Goal: Information Seeking & Learning: Find specific fact

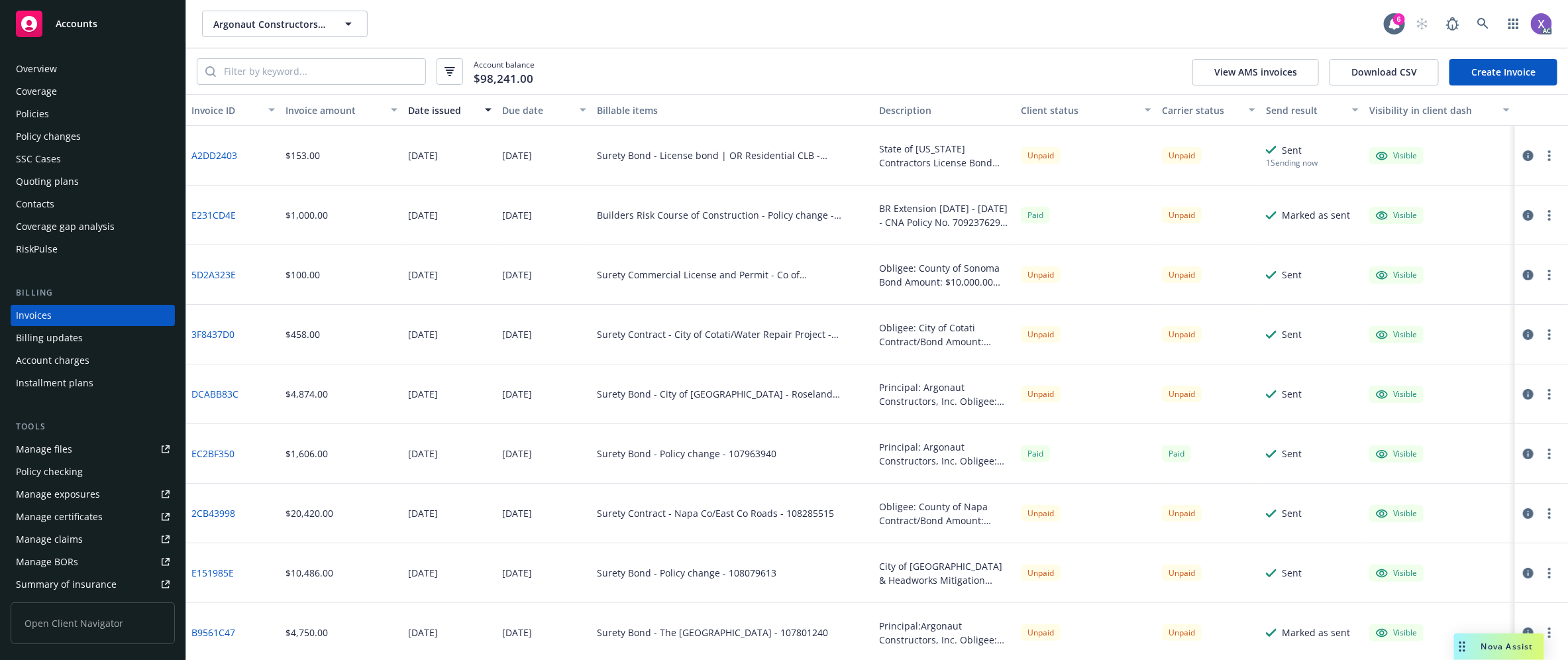
drag, startPoint x: 1375, startPoint y: 209, endPoint x: 1343, endPoint y: 58, distance: 154.4
click at [1372, 205] on div "Visible" at bounding box center [1439, 215] width 151 height 59
click at [1485, 23] on icon at bounding box center [1482, 23] width 11 height 11
click at [1480, 23] on icon at bounding box center [1483, 24] width 12 height 12
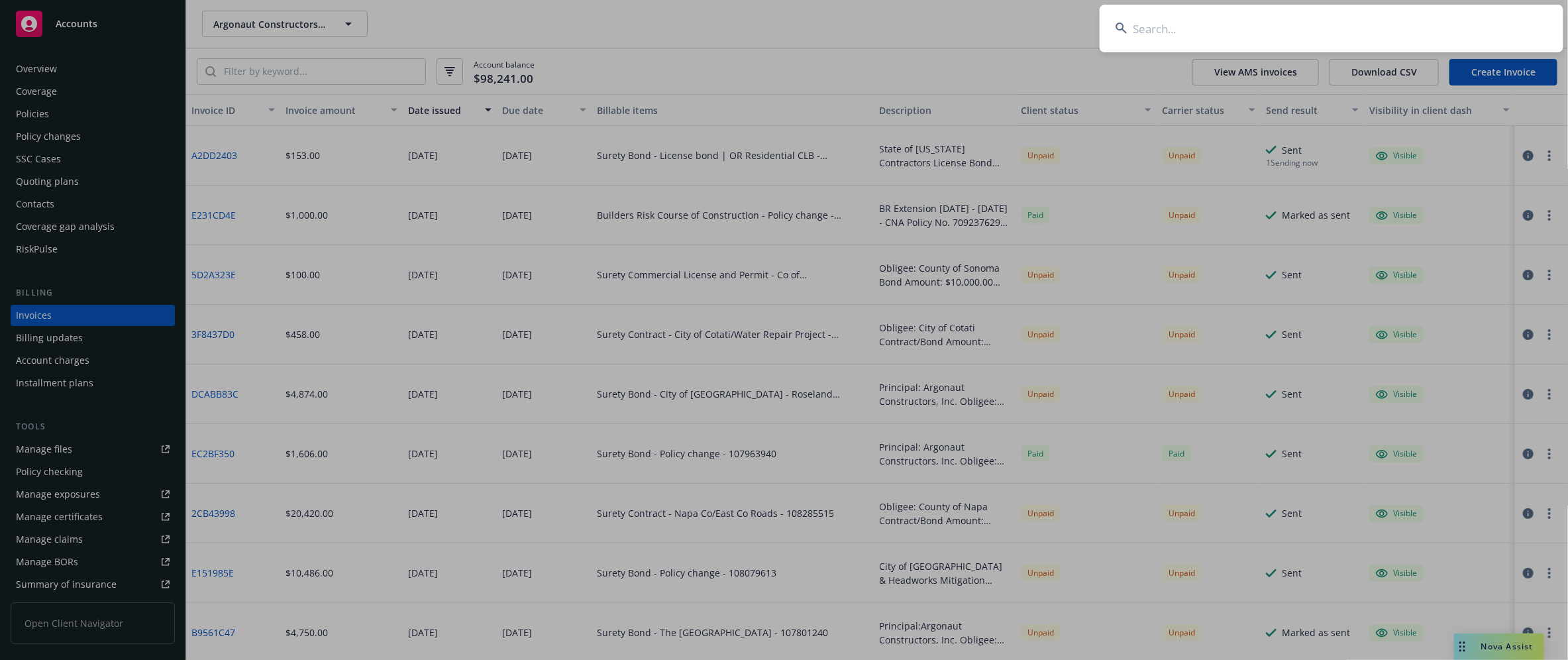
click at [1319, 35] on input at bounding box center [1331, 29] width 464 height 48
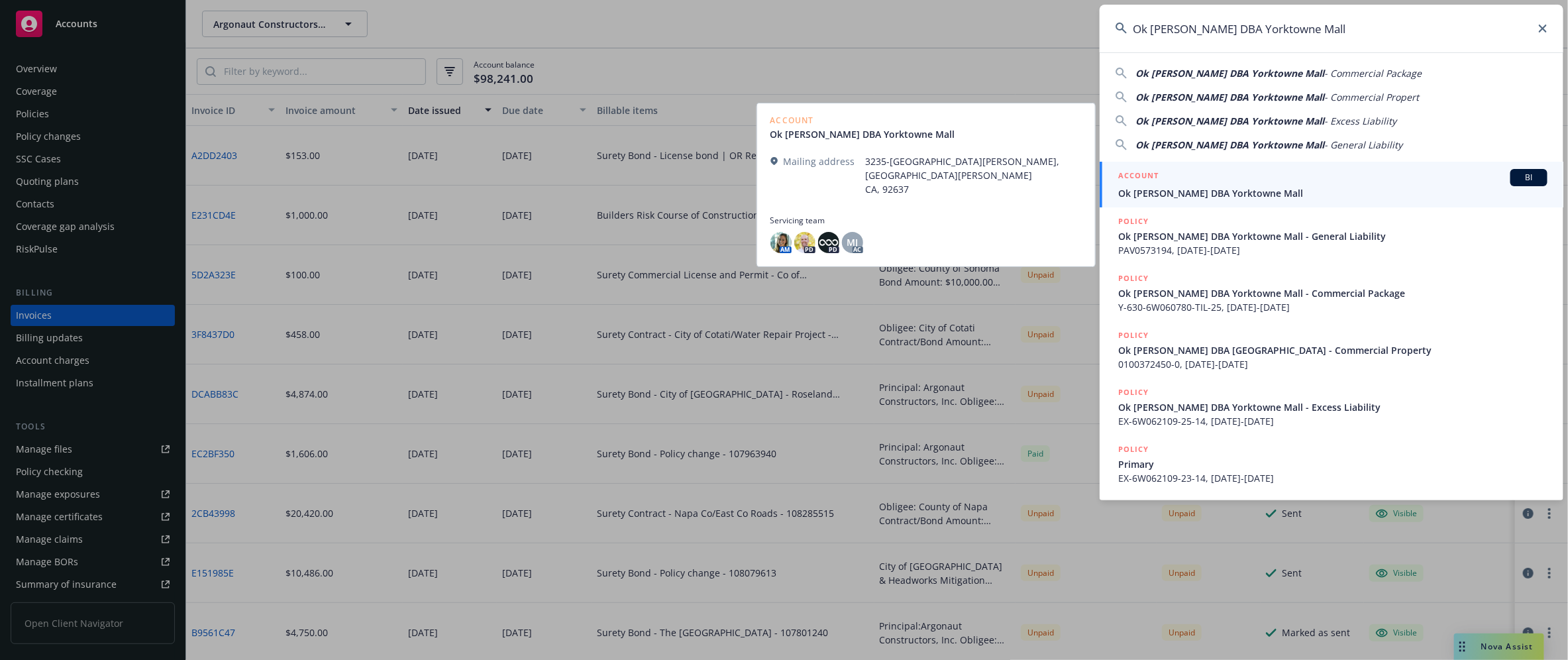
type input "Ok [PERSON_NAME] DBA Yorktowne Mall"
drag, startPoint x: 1259, startPoint y: 201, endPoint x: 1213, endPoint y: 223, distance: 51.0
click at [1259, 201] on link "ACCOUNT BI Ok [PERSON_NAME] DBA Yorktowne Mall" at bounding box center [1331, 185] width 464 height 46
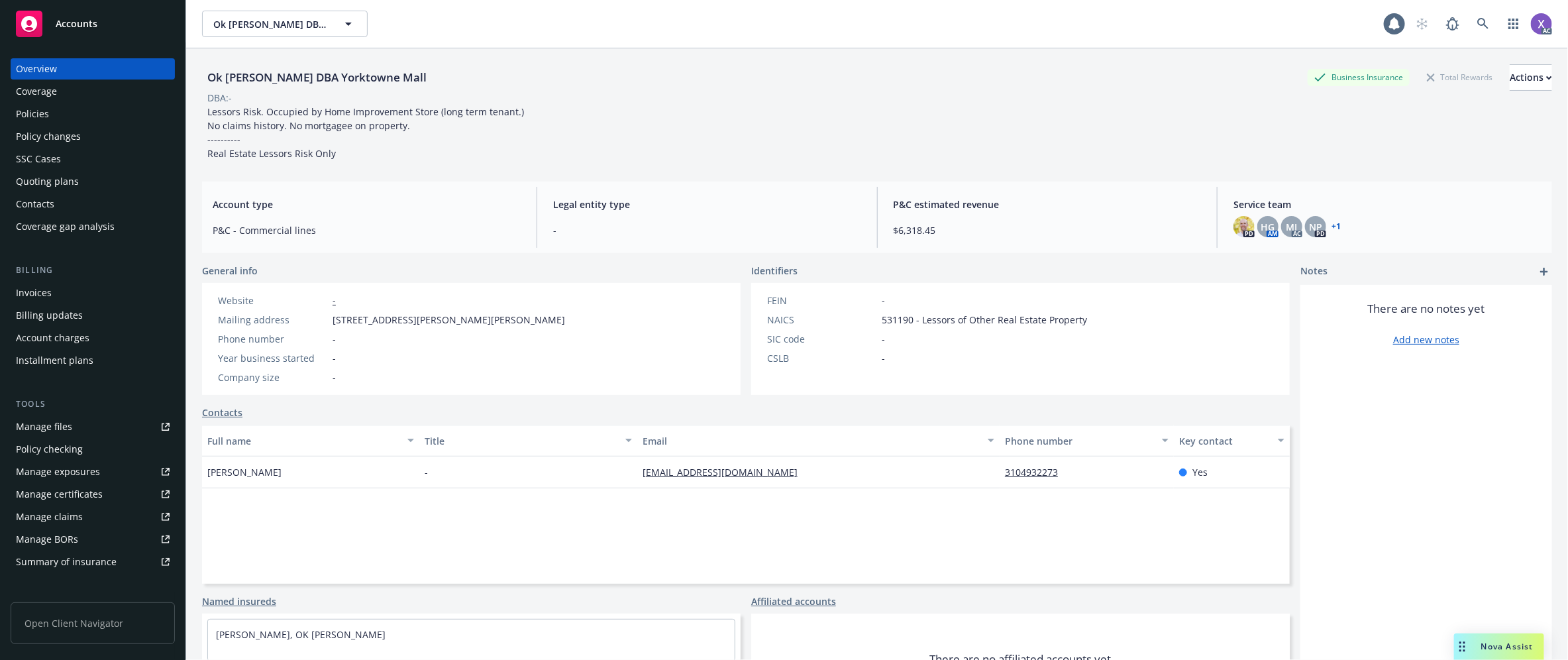
click at [44, 298] on div "Invoices" at bounding box center [34, 293] width 36 height 21
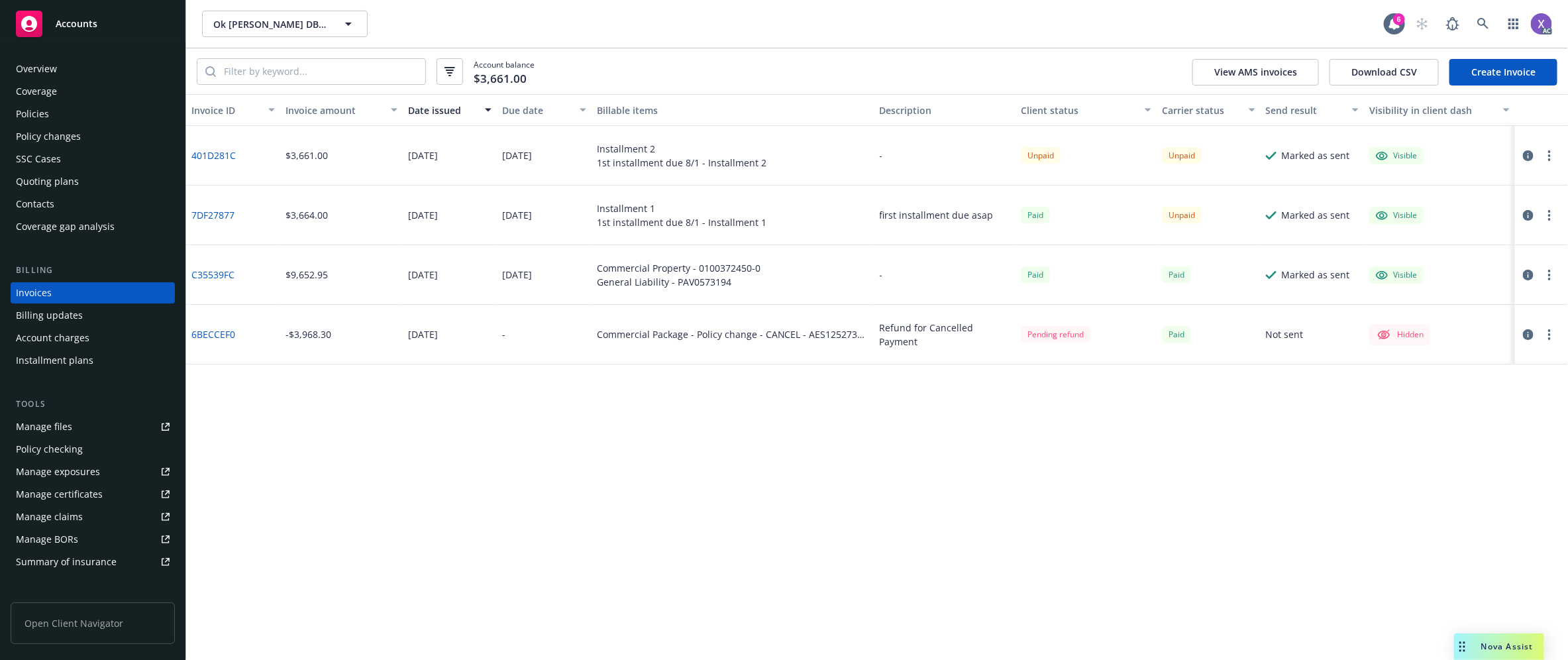
click at [44, 298] on div "Invoices" at bounding box center [34, 293] width 36 height 21
click at [264, 78] on input "search" at bounding box center [321, 71] width 209 height 25
paste input "7DF27877"
click at [264, 76] on input "7DF27877" at bounding box center [321, 71] width 209 height 25
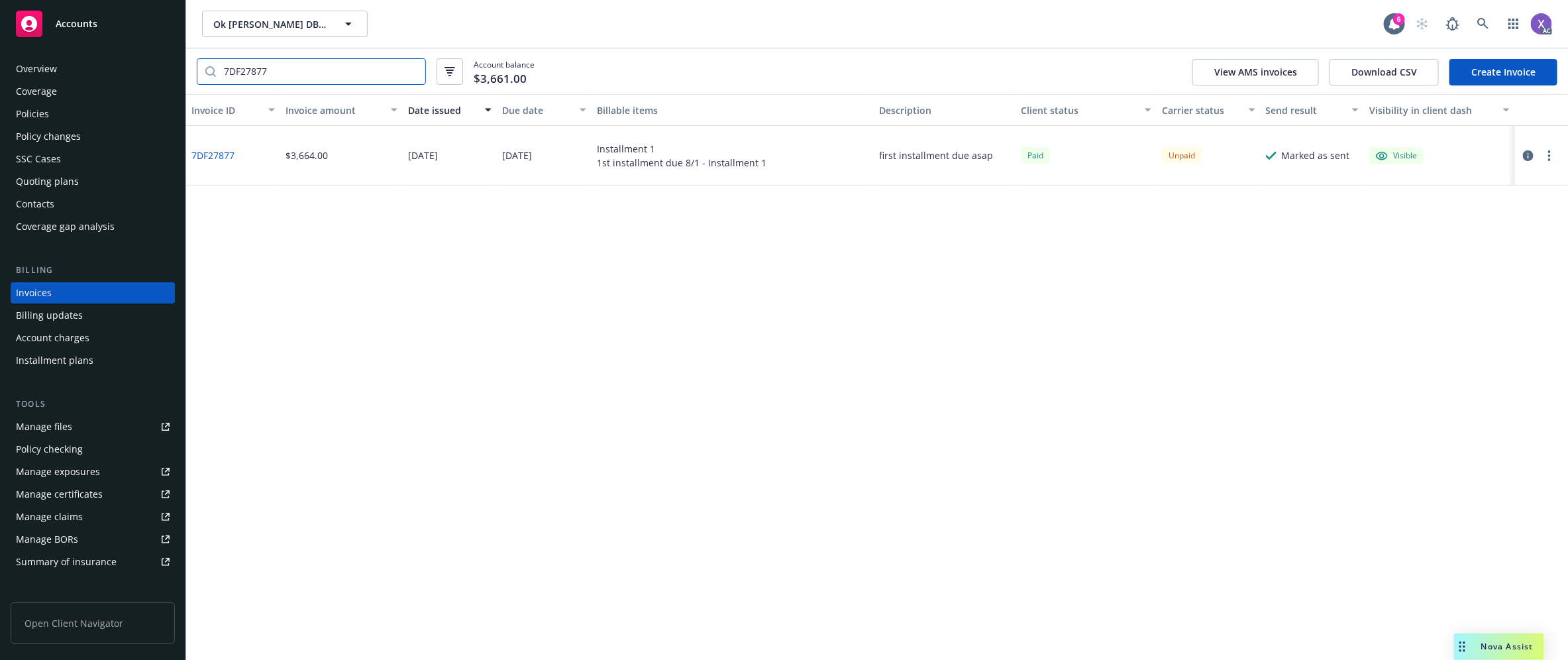
type input "7DF27877"
drag, startPoint x: 772, startPoint y: 167, endPoint x: 703, endPoint y: 164, distance: 69.1
click at [703, 164] on div "Installment 1 1st installment due 8/1 - Installment 1" at bounding box center [733, 155] width 283 height 59
copy div "Installment 1"
click at [703, 161] on div "1st installment due 8/1 - Installment 1" at bounding box center [682, 163] width 169 height 14
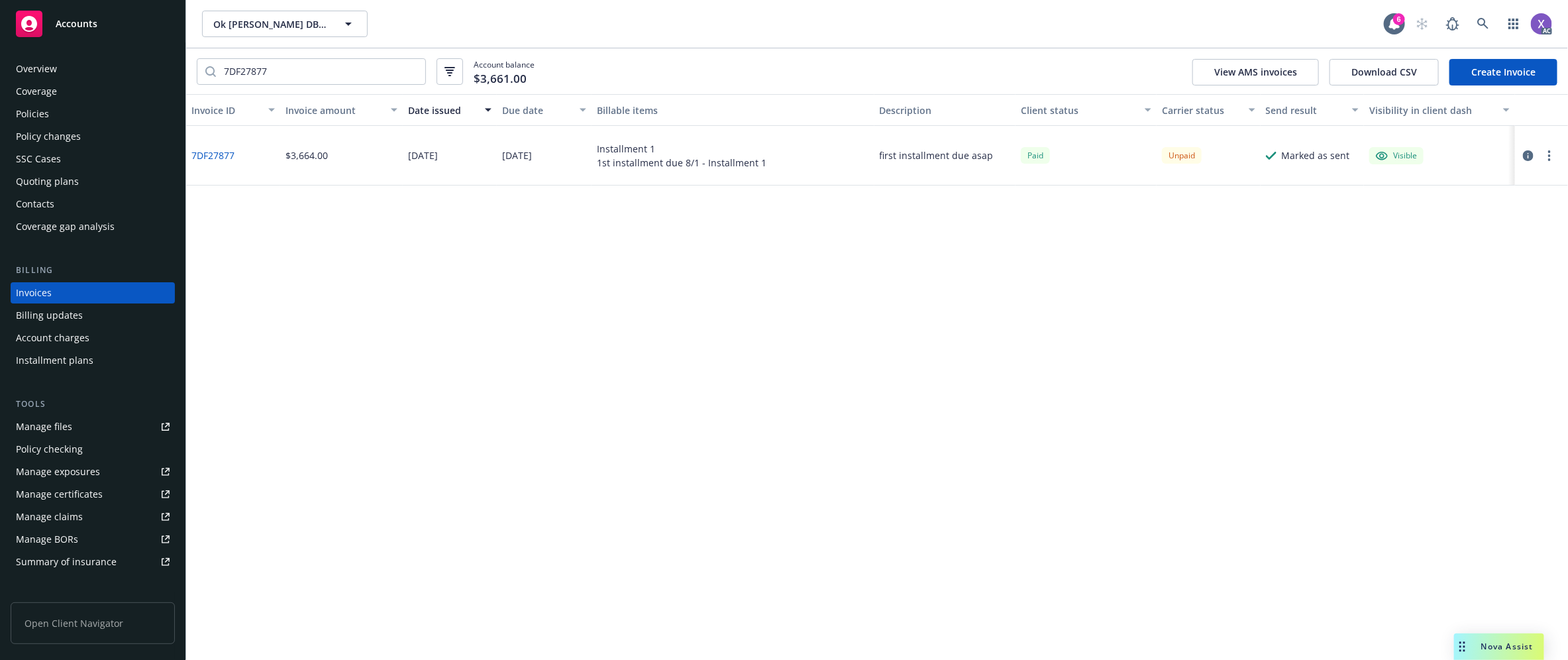
click at [213, 157] on link "7DF27877" at bounding box center [213, 155] width 43 height 14
click at [32, 119] on div "Policies" at bounding box center [33, 114] width 33 height 21
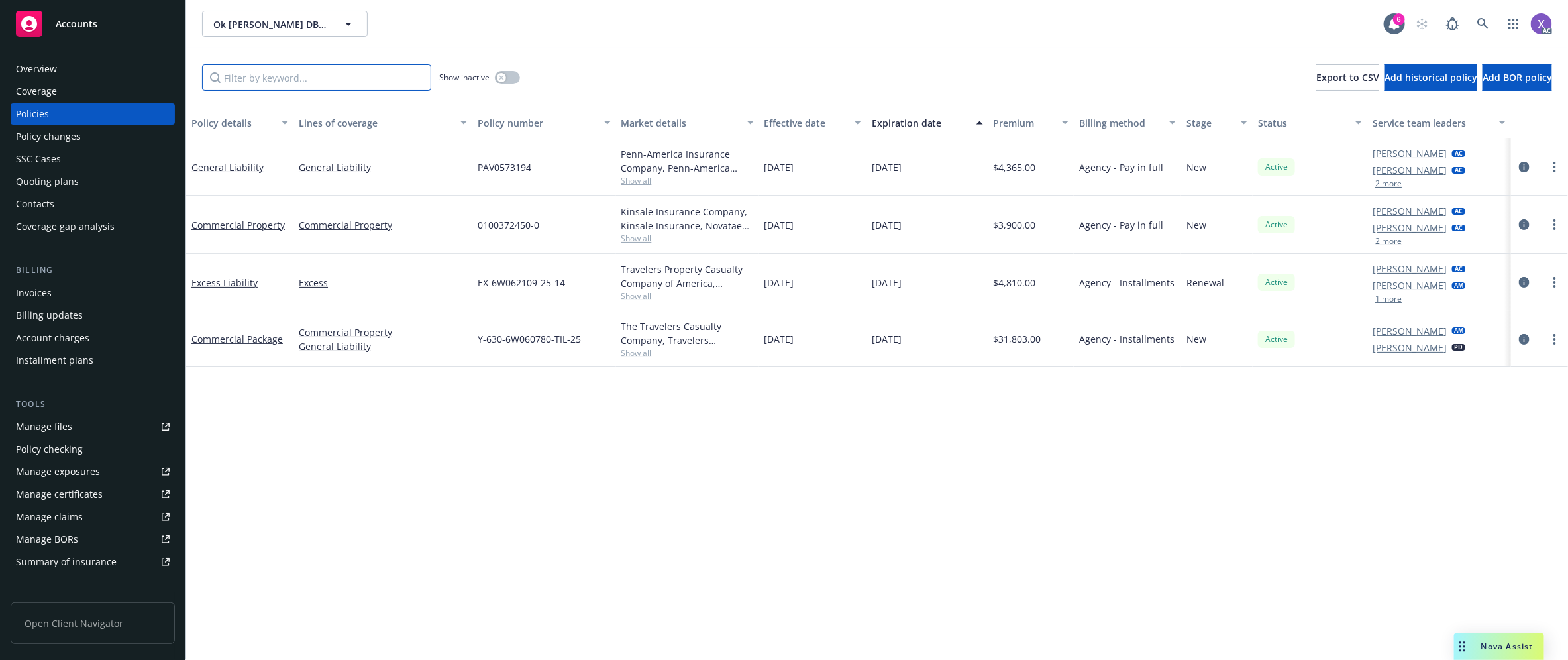
click at [280, 81] on input "Filter by keyword..." at bounding box center [317, 77] width 229 height 27
paste input "EX-6W062109-25-14"
click at [279, 81] on input "EX-6W062109-25-14" at bounding box center [317, 77] width 229 height 27
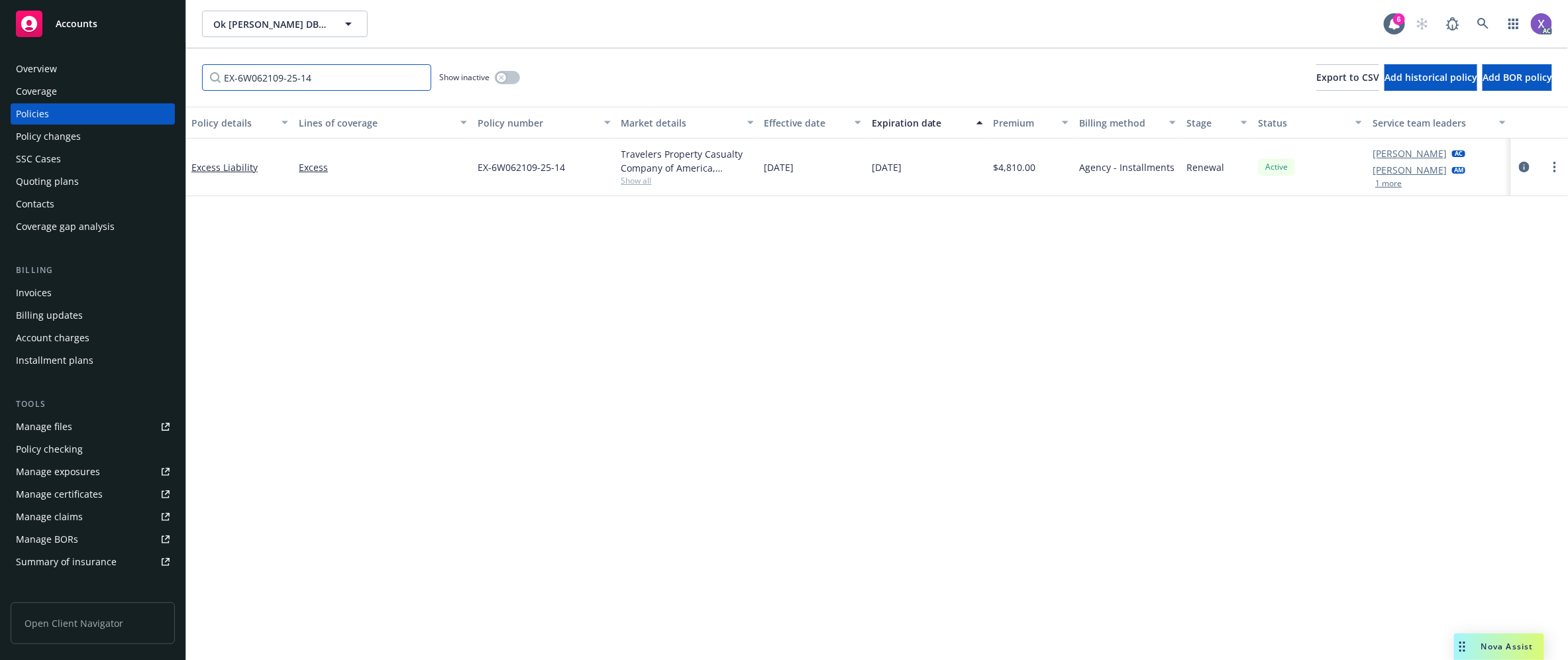
drag, startPoint x: 313, startPoint y: 79, endPoint x: 154, endPoint y: 65, distance: 159.6
click at [154, 65] on div "Accounts Overview Coverage Policies Policy changes SSC Cases Quoting plans Cont…" at bounding box center [784, 330] width 1568 height 660
paste input "Y-630-6W060780-TIL-25"
click at [1524, 163] on icon "circleInformation" at bounding box center [1524, 167] width 11 height 11
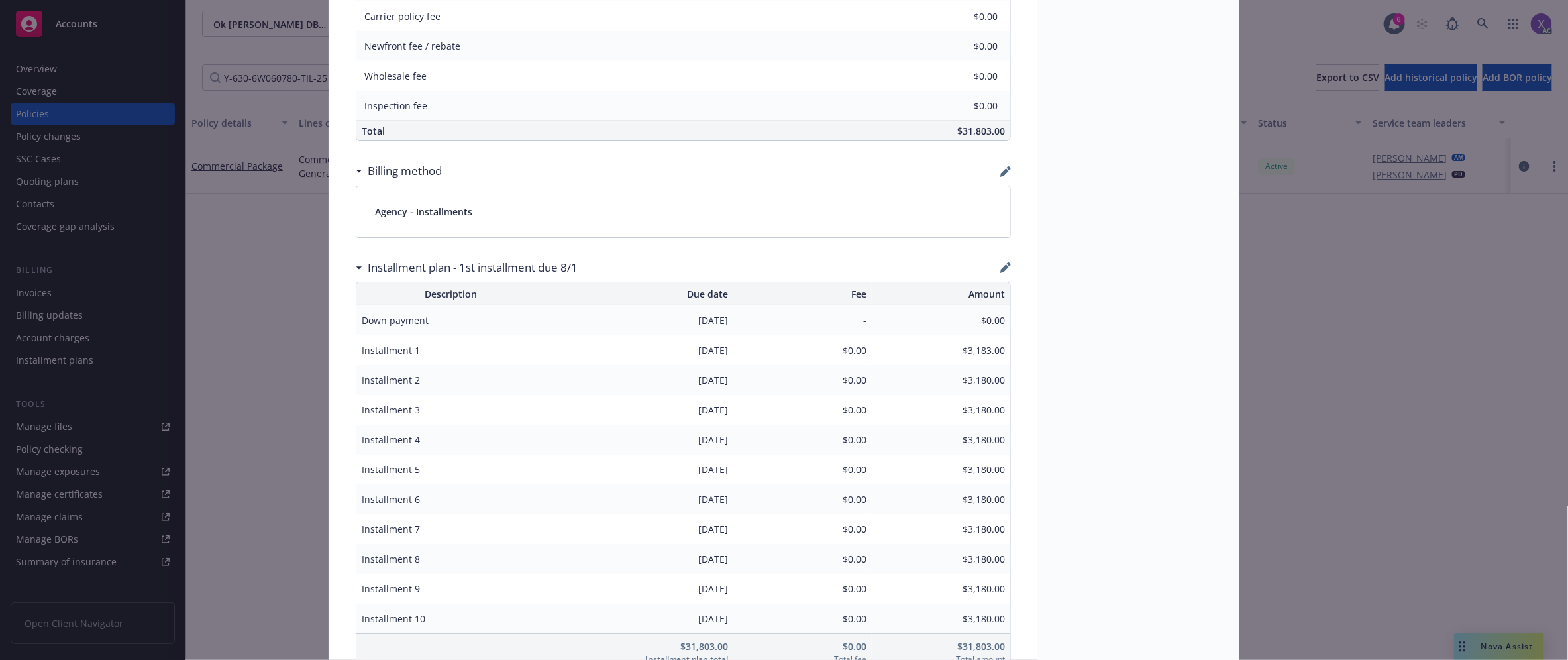
scroll to position [994, 0]
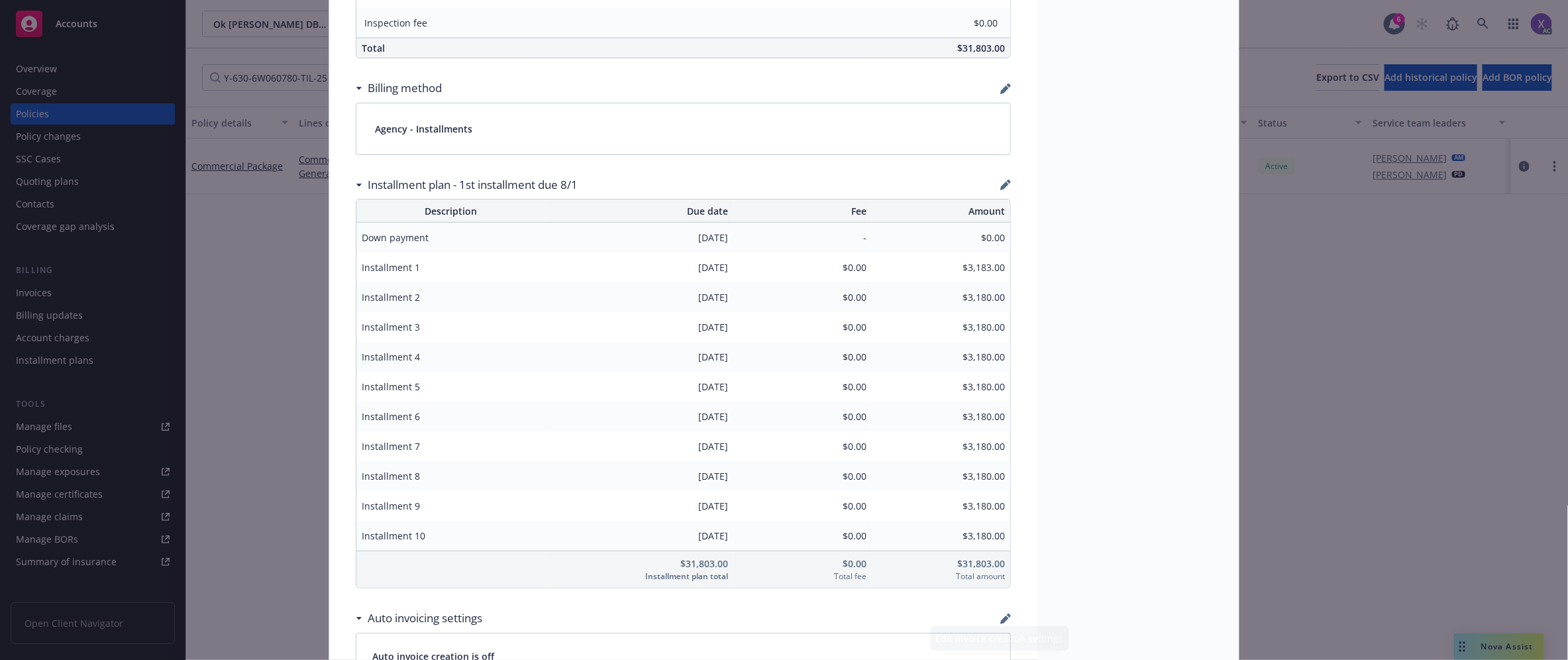
click at [1028, 609] on div "Commercial Package [DATE] - [PERSON_NAME] - Case #01728225: Policy limits were …" at bounding box center [683, 138] width 708 height 2111
click at [1054, 468] on div "Status Active Effective dates [DATE] - [DATE] Producer(s) [PERSON_NAME] [PERSON…" at bounding box center [1138, 138] width 201 height 2111
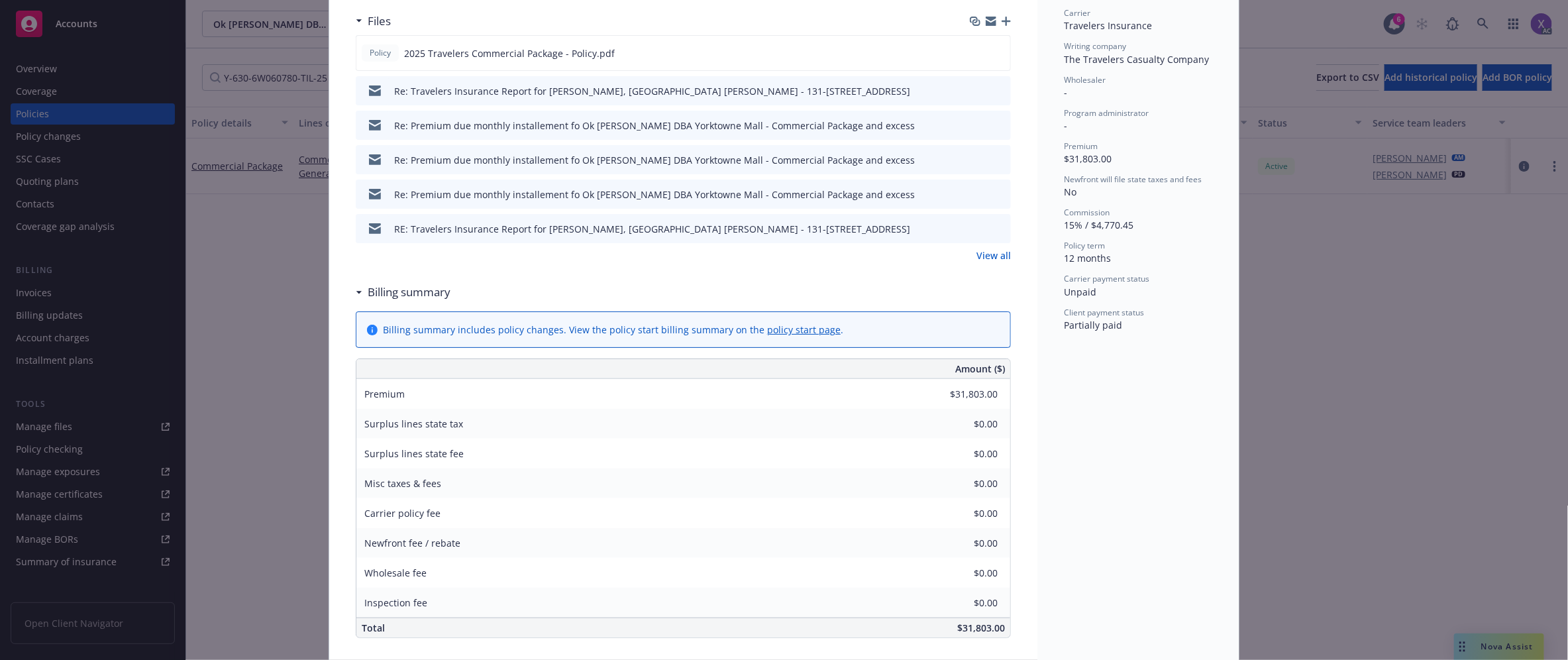
scroll to position [0, 0]
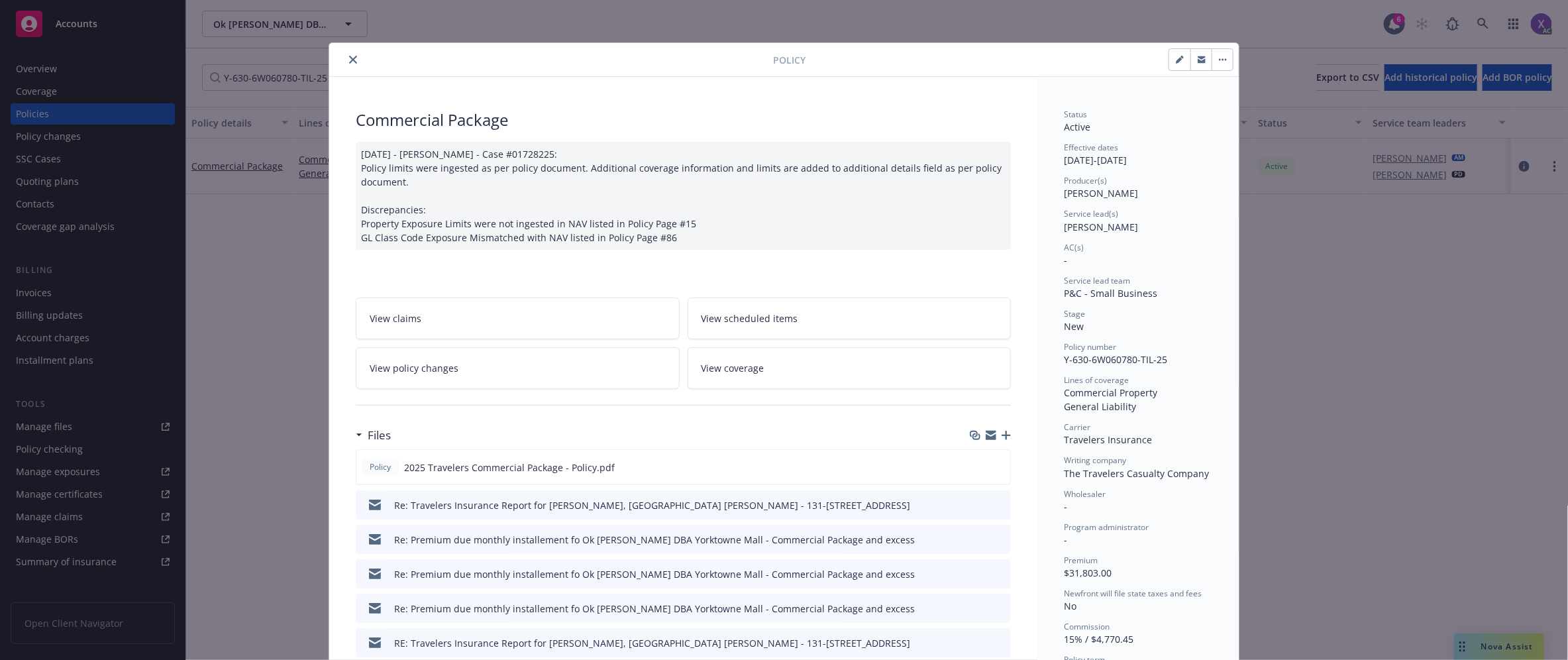
click at [349, 60] on icon "close" at bounding box center [353, 59] width 8 height 8
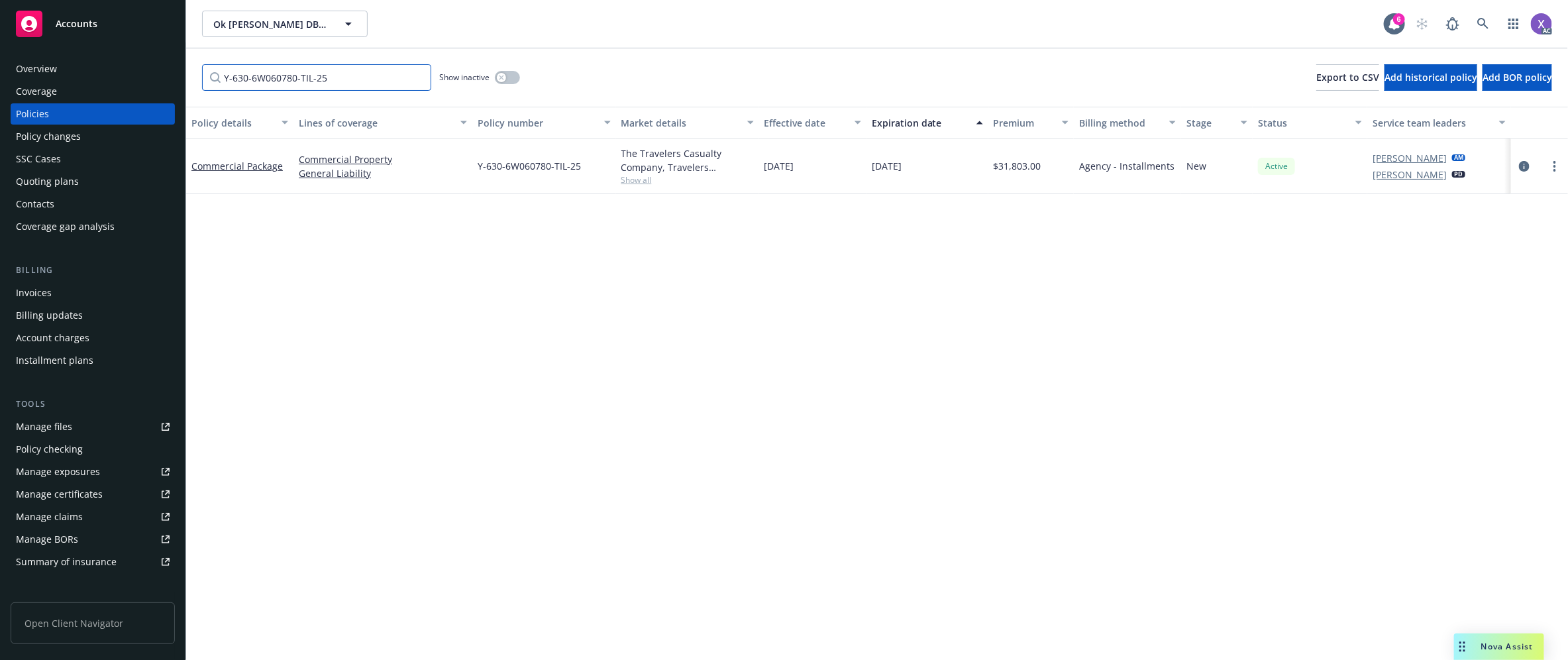
drag, startPoint x: 337, startPoint y: 80, endPoint x: 166, endPoint y: 74, distance: 171.1
click at [166, 74] on div "Accounts Overview Coverage Policies Policy changes SSC Cases Quoting plans Cont…" at bounding box center [784, 330] width 1568 height 660
click at [166, 74] on div "Overview Coverage Policies Policy changes SSC Cases Quoting plans Contacts Cove…" at bounding box center [93, 351] width 185 height 617
drag, startPoint x: 356, startPoint y: 81, endPoint x: 185, endPoint y: 93, distance: 171.4
click at [185, 93] on div "Accounts Overview Coverage Policies Policy changes SSC Cases Quoting plans Cont…" at bounding box center [784, 330] width 1568 height 660
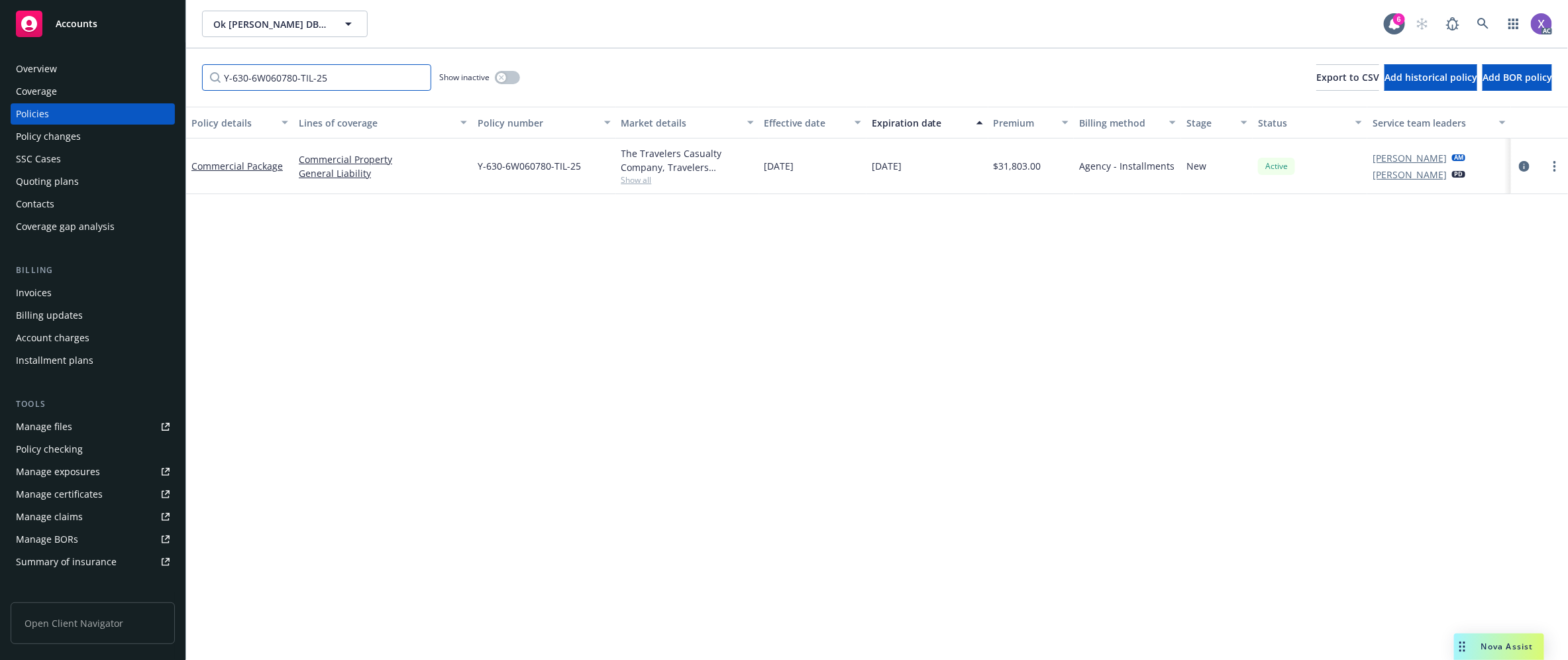
paste input "EX-6W062109-25-14"
drag, startPoint x: 1525, startPoint y: 161, endPoint x: 1416, endPoint y: 254, distance: 143.3
click at [1524, 162] on icon "circleInformation" at bounding box center [1524, 167] width 11 height 11
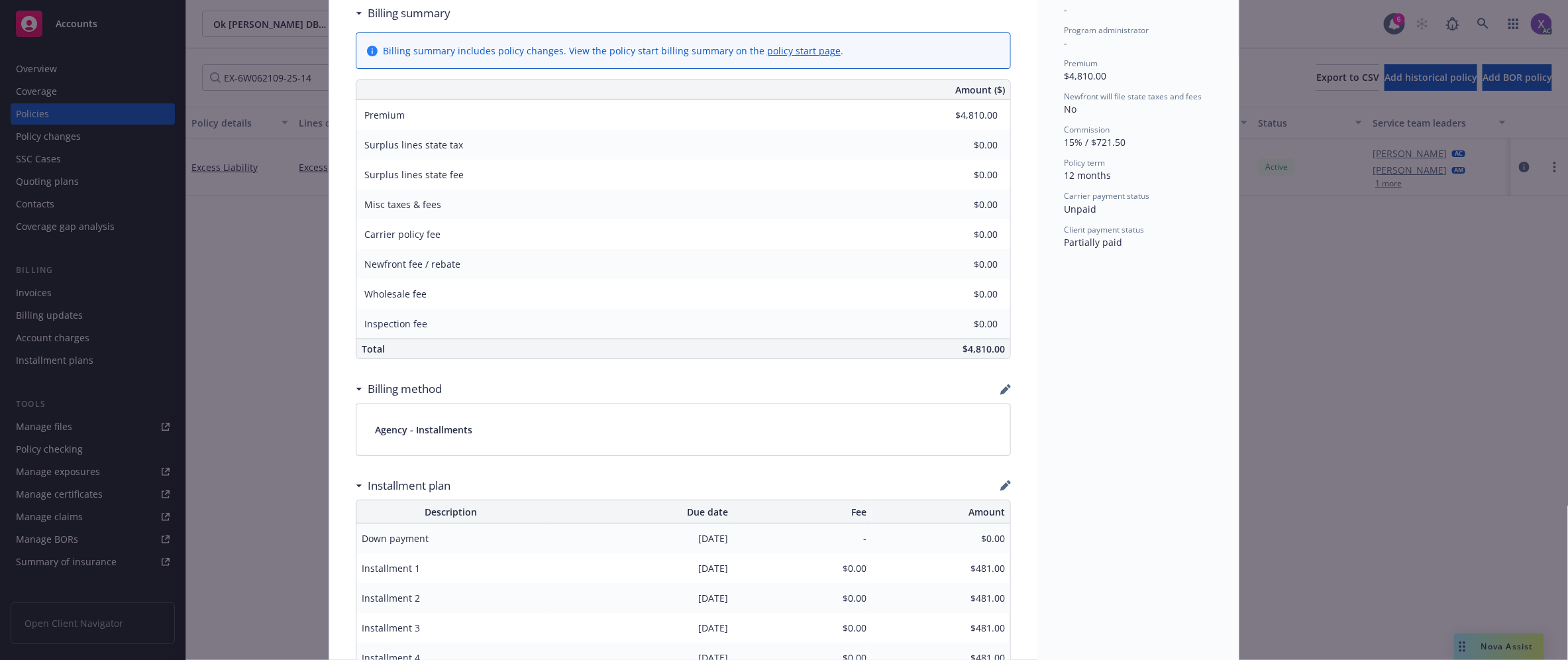
scroll to position [83, 0]
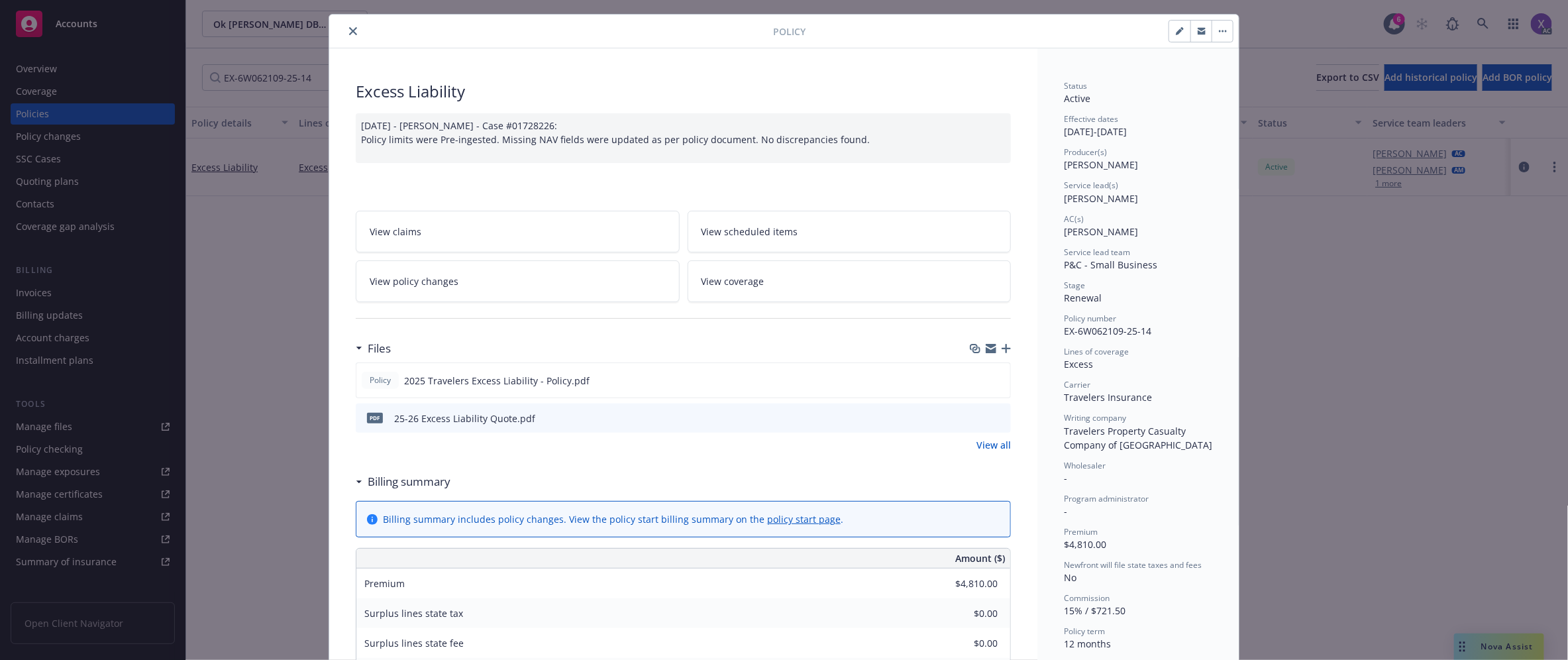
scroll to position [0, 0]
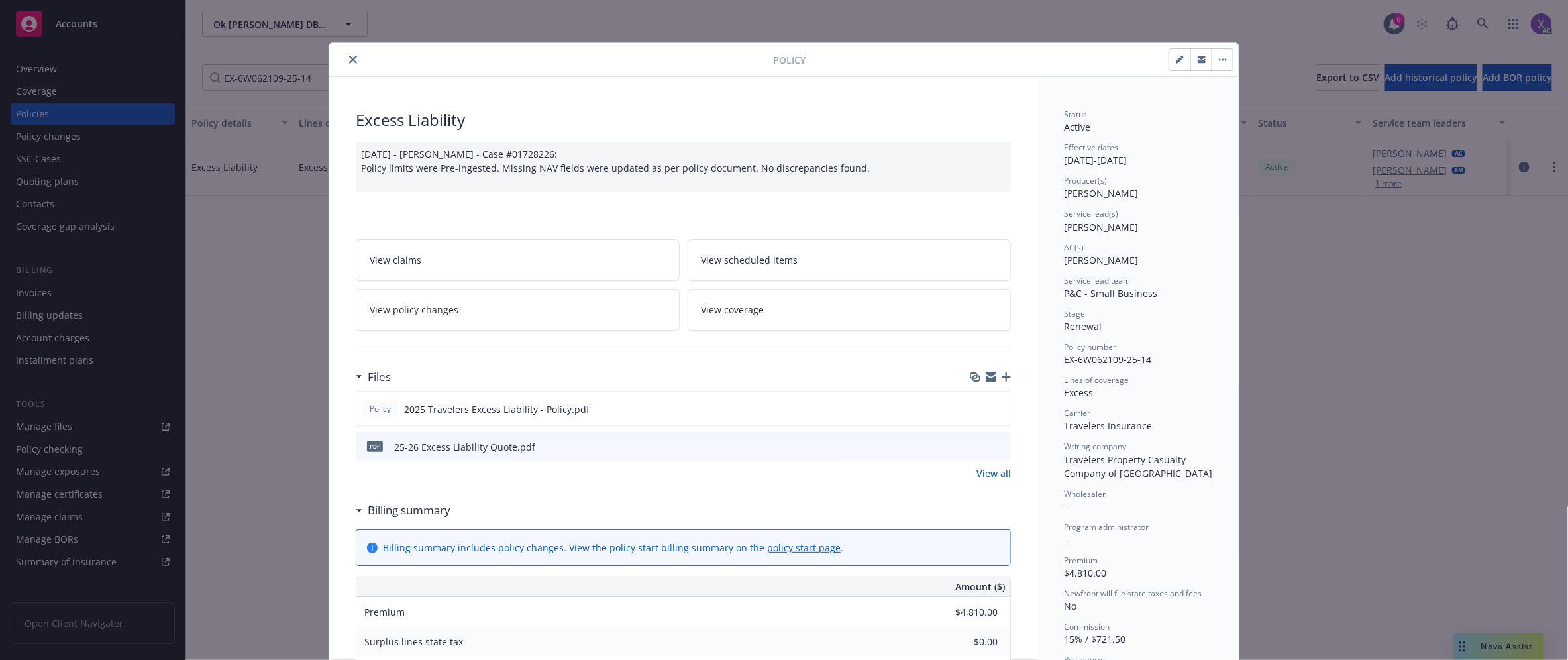
click at [351, 60] on icon "close" at bounding box center [353, 59] width 8 height 8
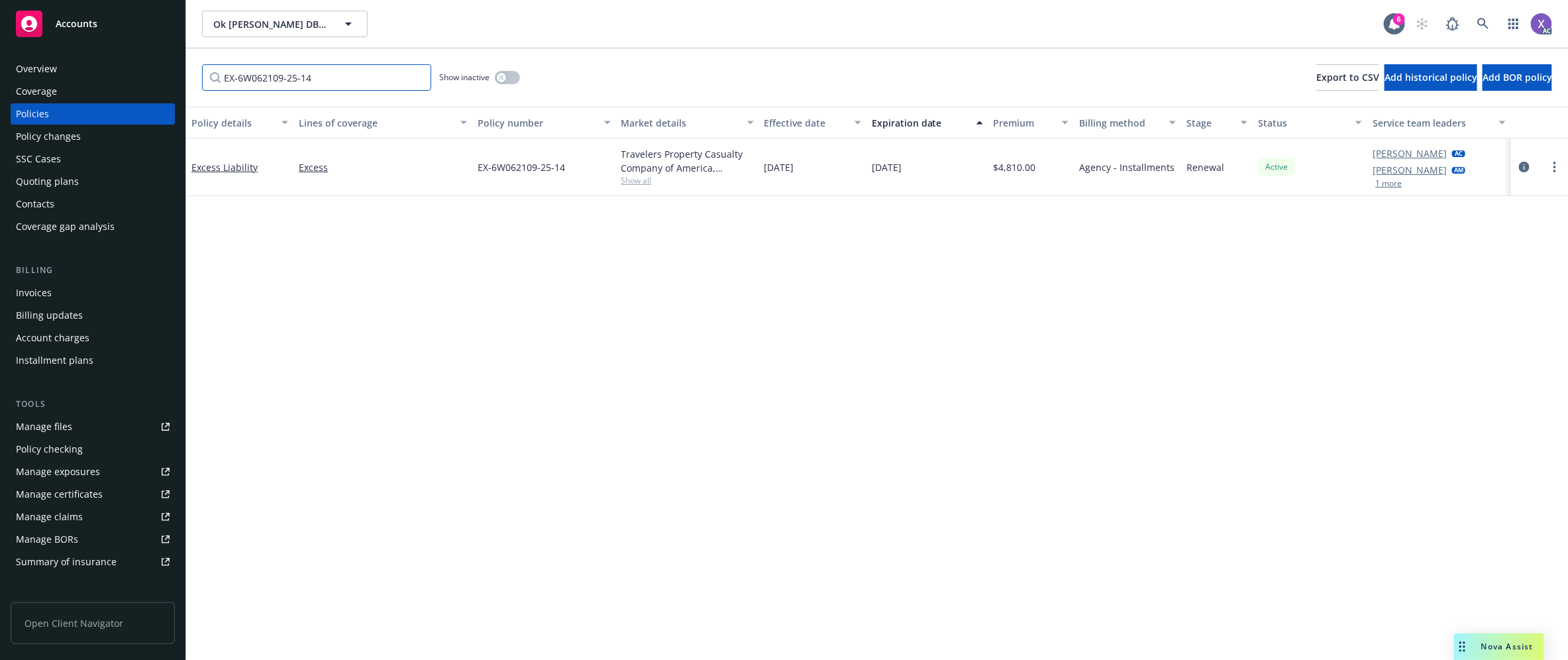
drag, startPoint x: 323, startPoint y: 77, endPoint x: 157, endPoint y: 71, distance: 166.1
click at [157, 71] on div "Accounts Overview Coverage Policies Policy changes SSC Cases Quoting plans Cont…" at bounding box center [784, 330] width 1568 height 660
paste input "Y-630-6W060780-TIL-25"
type input "Y-630-6W060780-TIL-25"
click at [1521, 164] on icon "circleInformation" at bounding box center [1524, 167] width 11 height 11
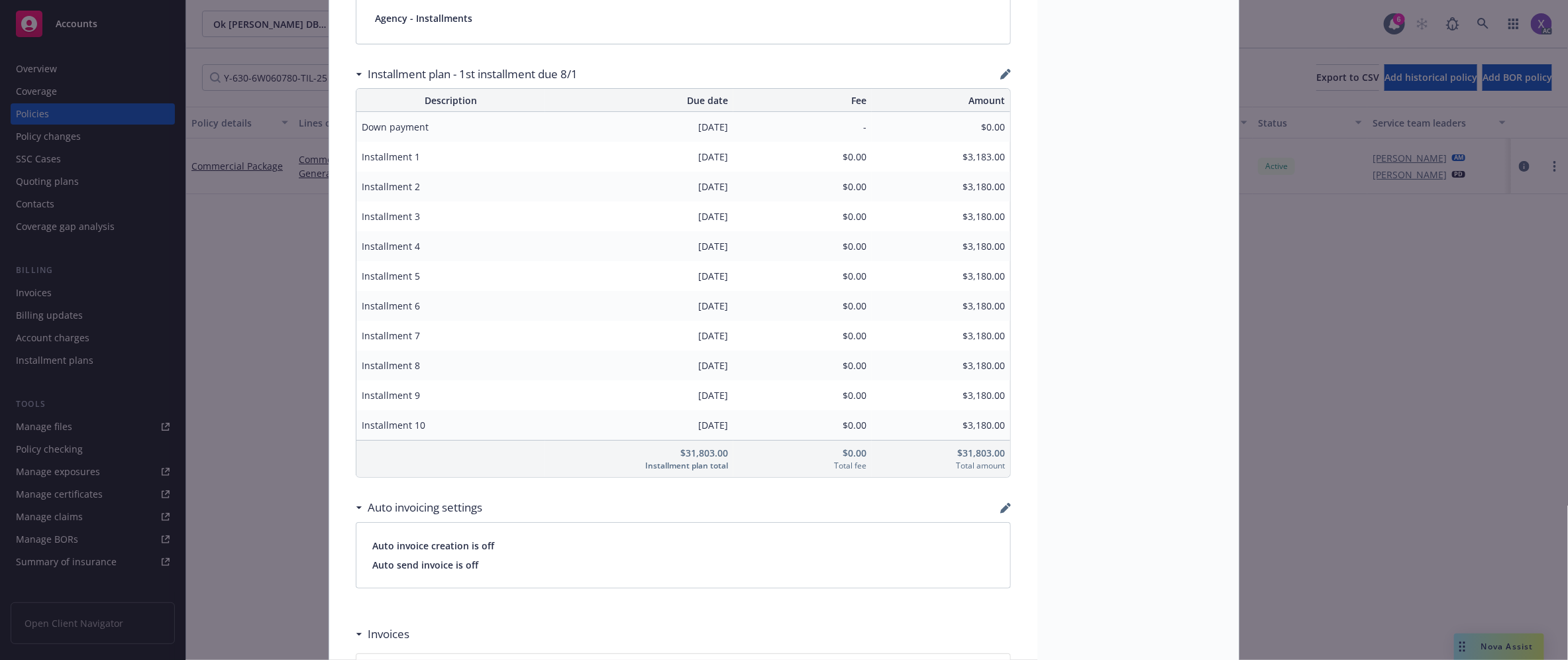
scroll to position [1117, 0]
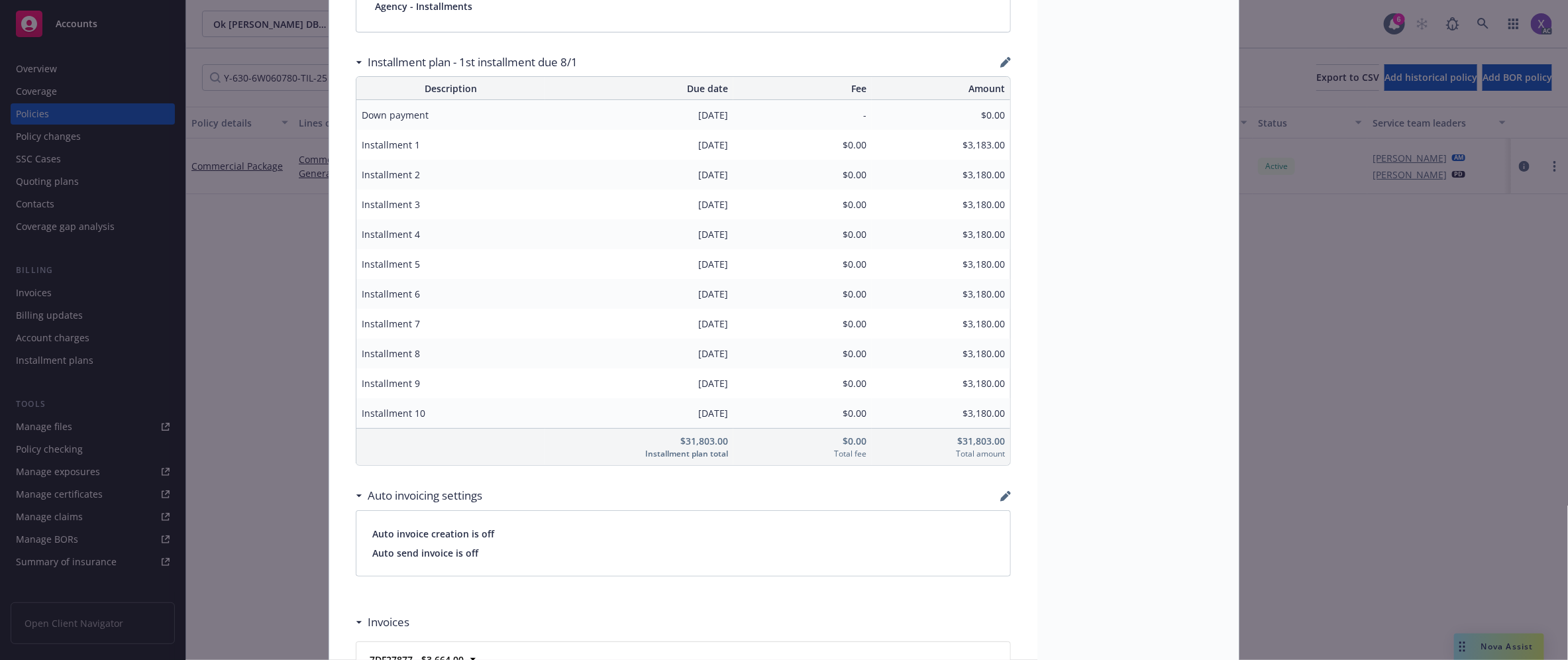
click at [1072, 474] on div "Status Active Effective dates [DATE] - [DATE] Producer(s) [PERSON_NAME] [PERSON…" at bounding box center [1138, 16] width 201 height 2111
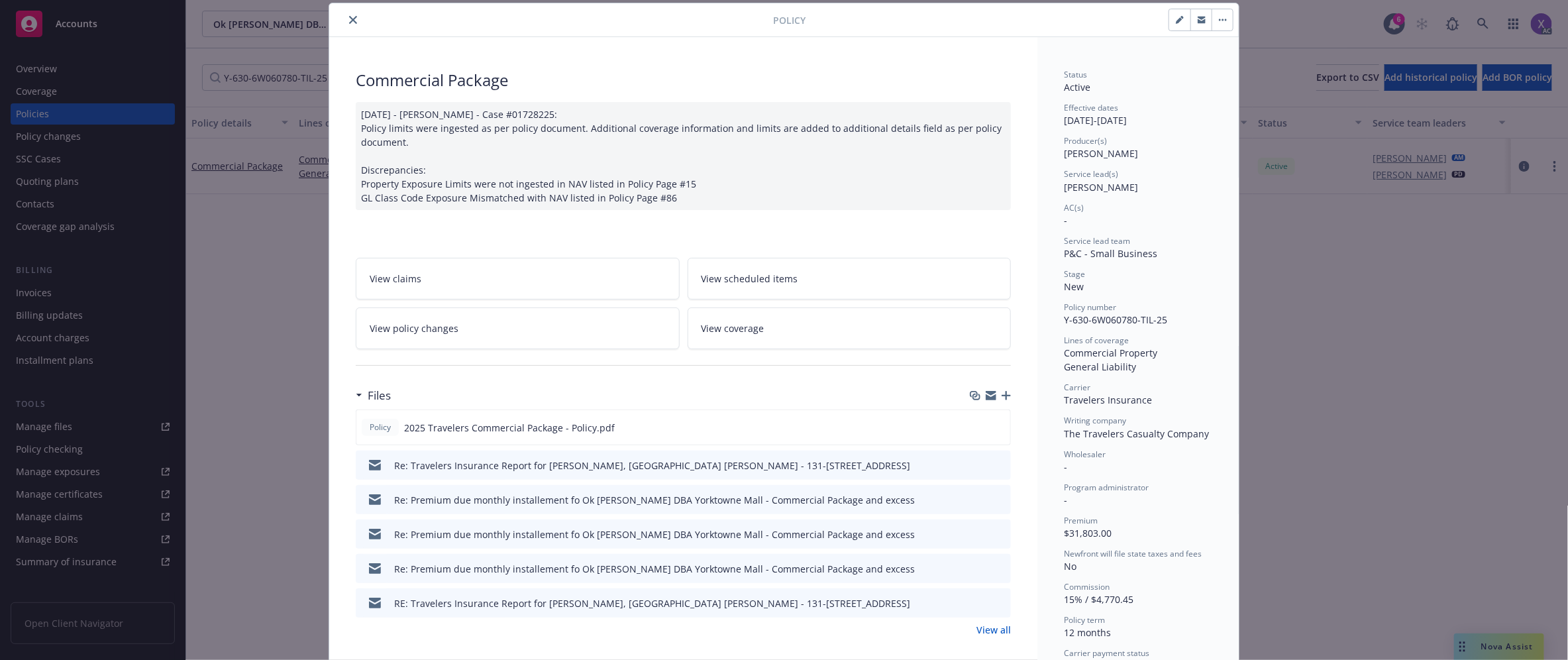
scroll to position [0, 0]
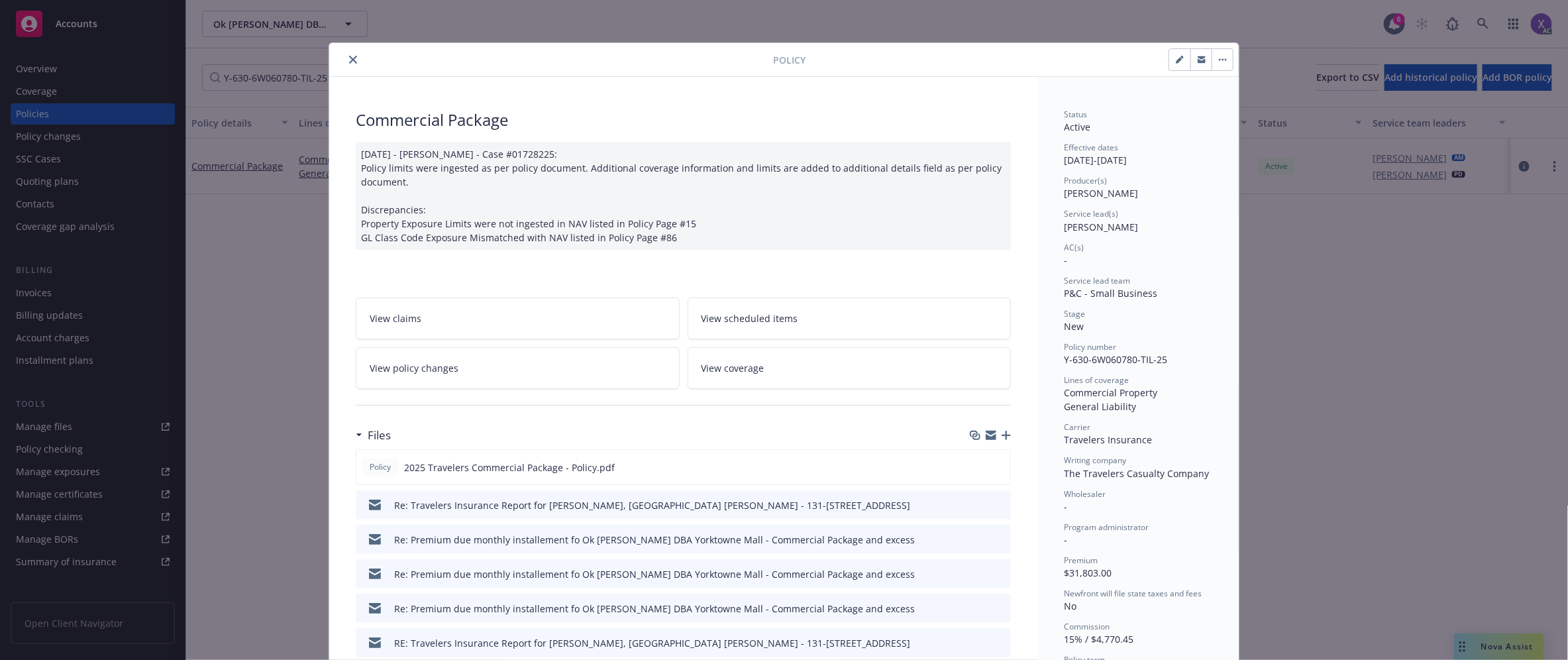
click at [349, 60] on icon "close" at bounding box center [353, 59] width 8 height 8
